Goal: Task Accomplishment & Management: Use online tool/utility

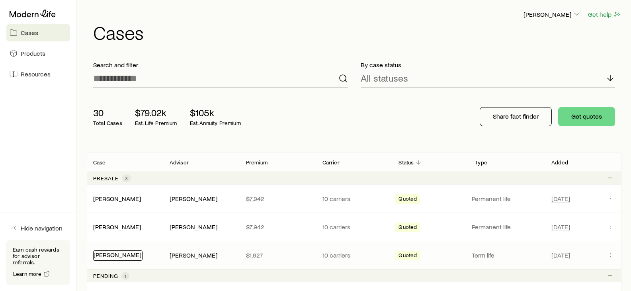
click at [111, 257] on link "[PERSON_NAME]" at bounding box center [117, 255] width 48 height 8
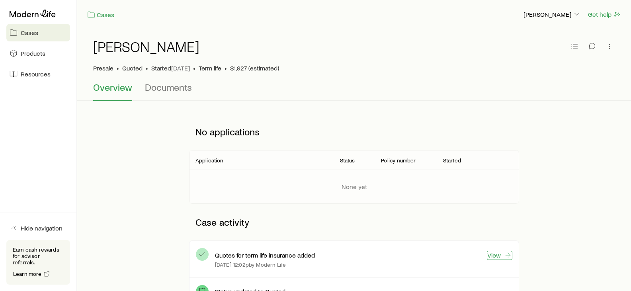
click at [494, 258] on link "View" at bounding box center [499, 255] width 25 height 9
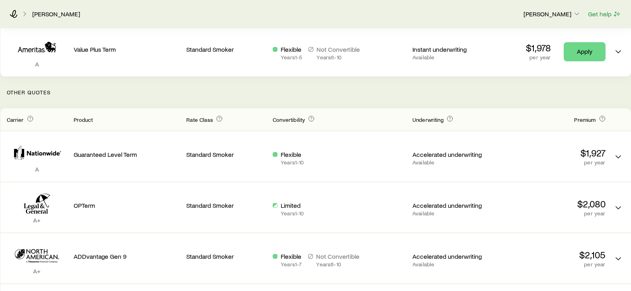
scroll to position [140, 0]
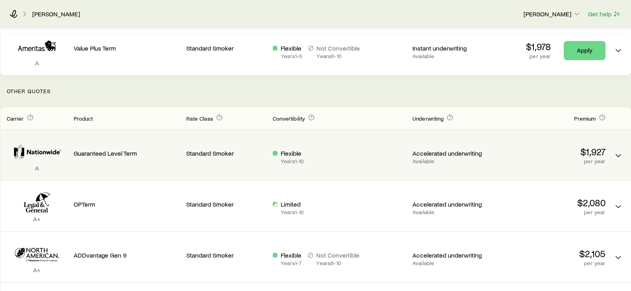
click at [592, 154] on p "$1,927" at bounding box center [551, 151] width 107 height 11
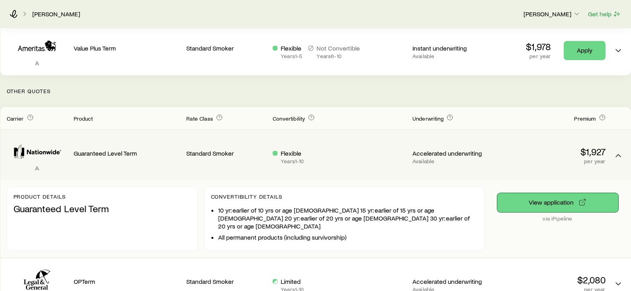
click at [553, 202] on button "View application" at bounding box center [557, 202] width 121 height 19
